Goal: Information Seeking & Learning: Learn about a topic

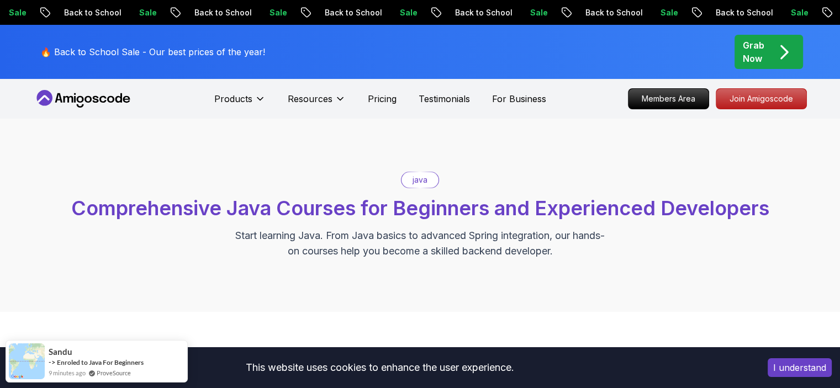
click at [428, 175] on div "java" at bounding box center [420, 179] width 37 height 15
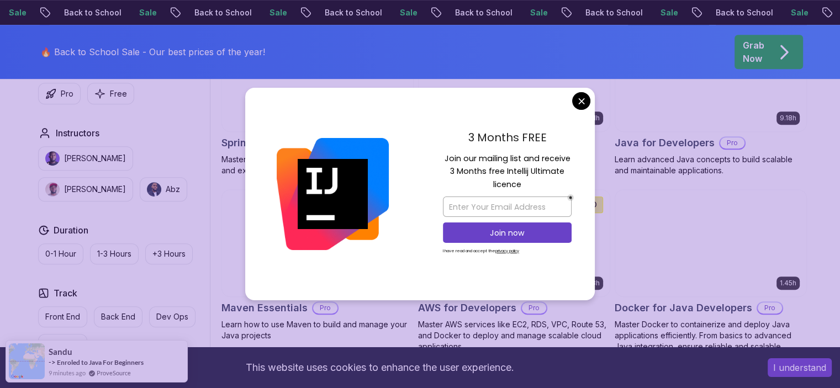
scroll to position [564, 0]
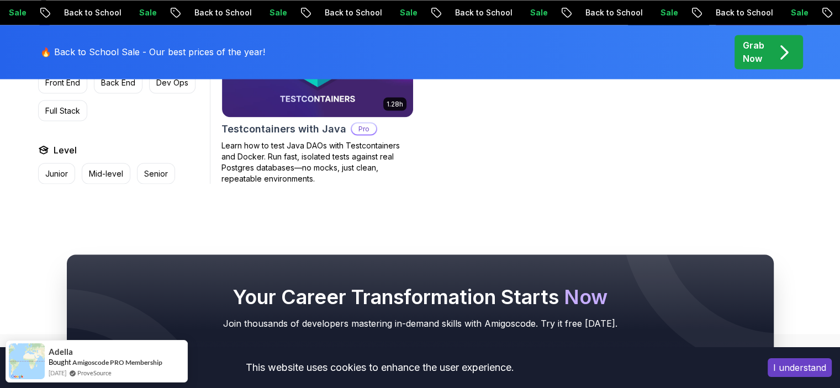
scroll to position [1996, 0]
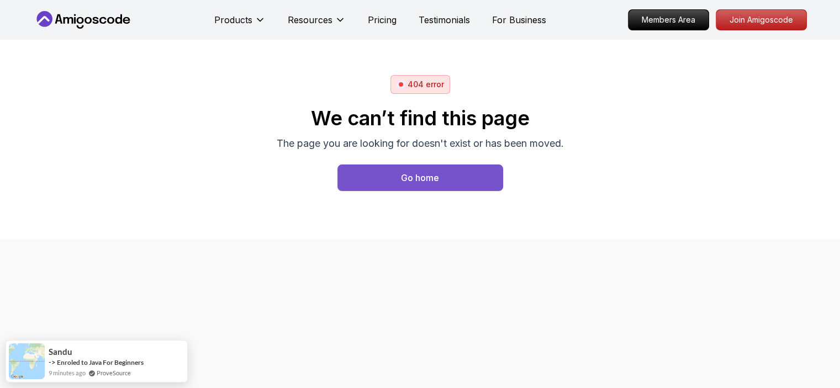
click at [420, 181] on div "Go home" at bounding box center [420, 177] width 38 height 13
